Goal: Task Accomplishment & Management: Use online tool/utility

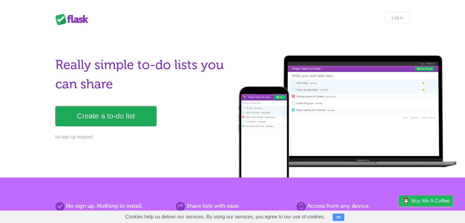
click at [115, 114] on link "Create a to-do list" at bounding box center [105, 116] width 101 height 20
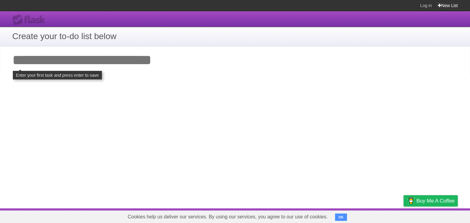
click at [439, 4] on icon at bounding box center [439, 5] width 3 height 5
click at [444, 7] on link "New List" at bounding box center [448, 5] width 20 height 11
click at [426, 6] on link "Log in" at bounding box center [426, 5] width 12 height 11
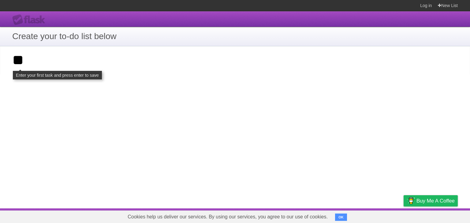
type input "*"
